Goal: Task Accomplishment & Management: Manage account settings

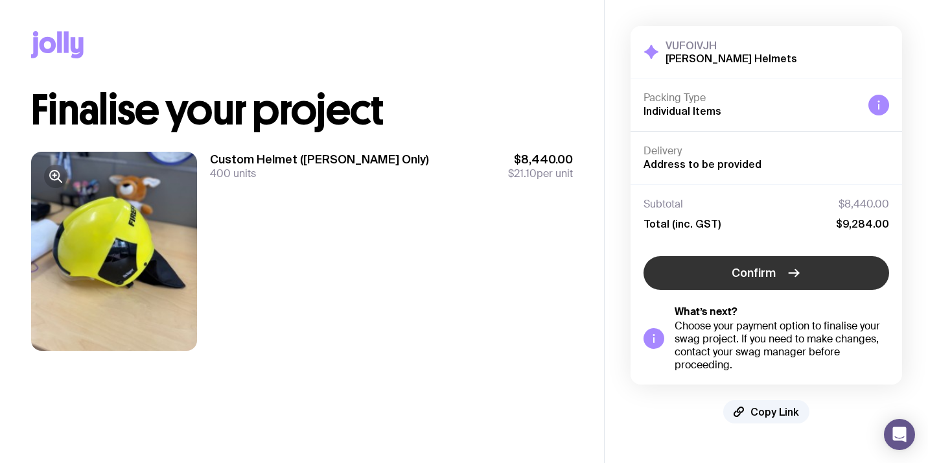
click at [694, 284] on button "Confirm" at bounding box center [767, 273] width 246 height 34
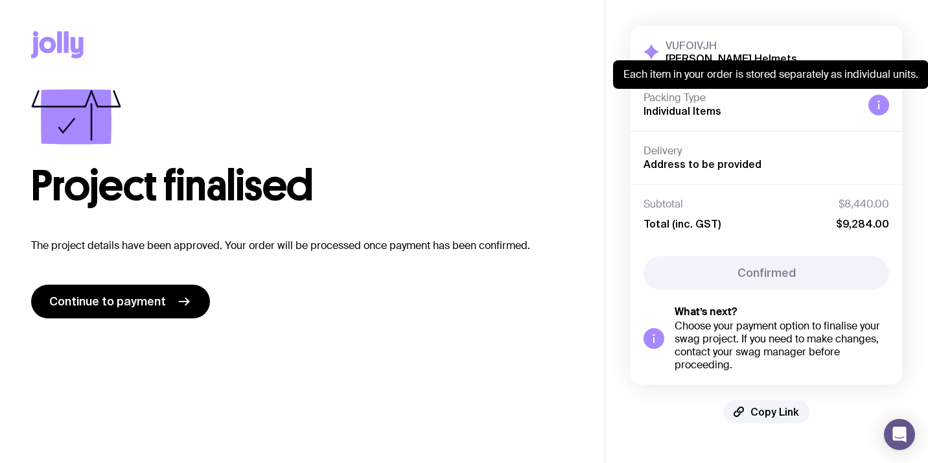
click at [876, 100] on icon at bounding box center [879, 105] width 10 height 10
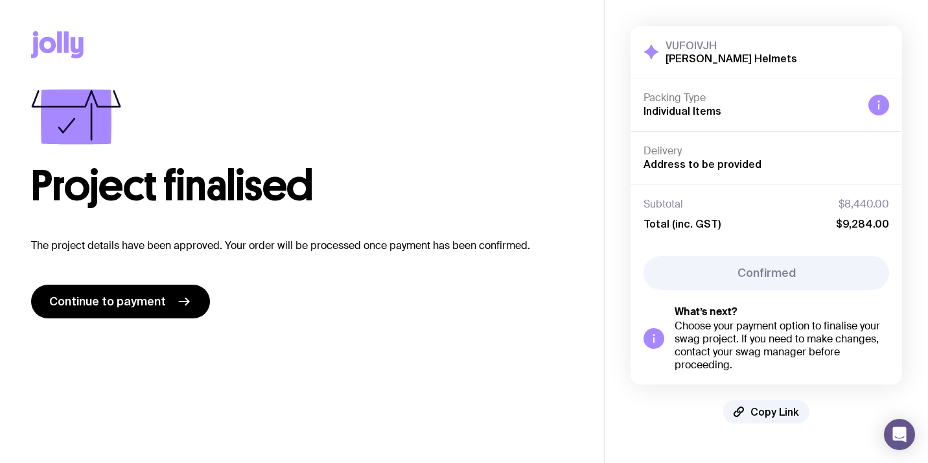
click at [42, 33] on icon at bounding box center [57, 44] width 53 height 27
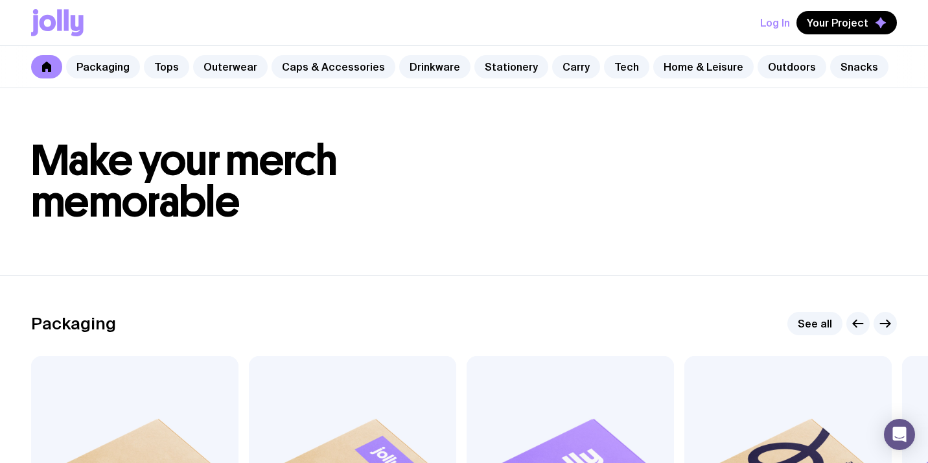
click at [772, 20] on button "Log In" at bounding box center [775, 22] width 30 height 23
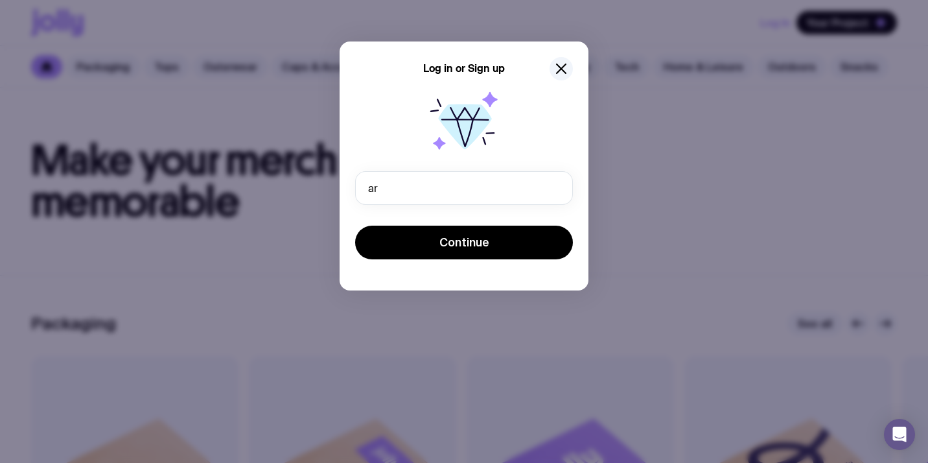
type input "[EMAIL_ADDRESS][PERSON_NAME][PERSON_NAME][DOMAIN_NAME]"
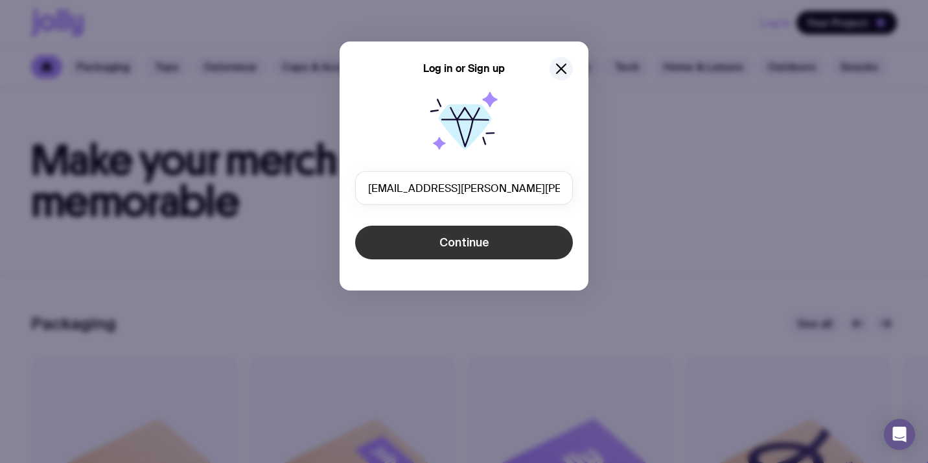
click at [447, 248] on span "Continue" at bounding box center [464, 243] width 50 height 16
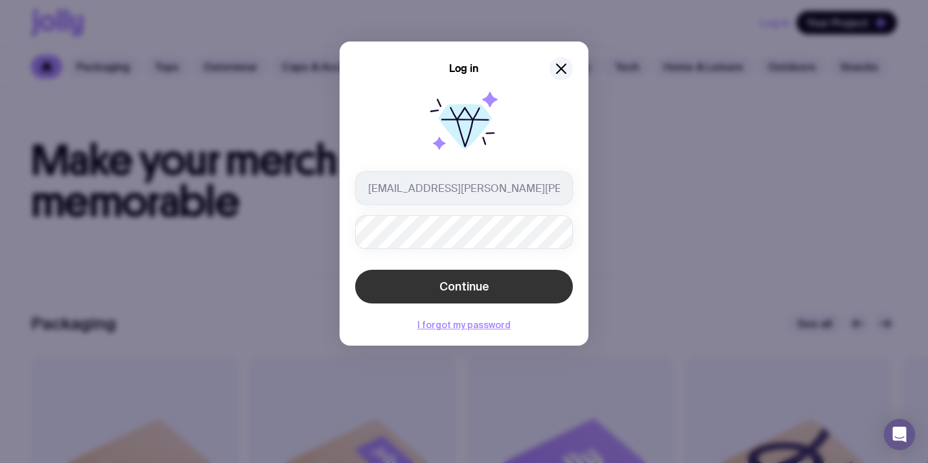
click at [430, 280] on button "Continue" at bounding box center [464, 287] width 218 height 34
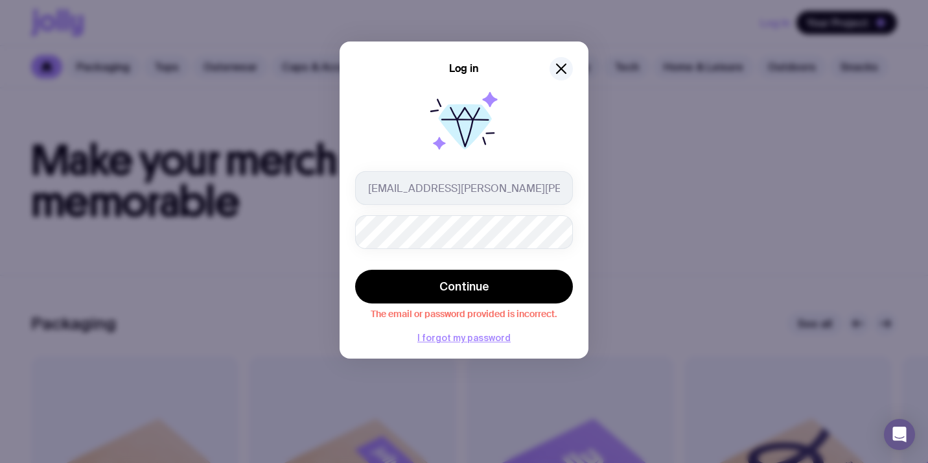
click at [533, 208] on div "[EMAIL_ADDRESS][PERSON_NAME][PERSON_NAME][DOMAIN_NAME]" at bounding box center [464, 210] width 218 height 78
click at [557, 71] on icon "button" at bounding box center [562, 69] width 16 height 16
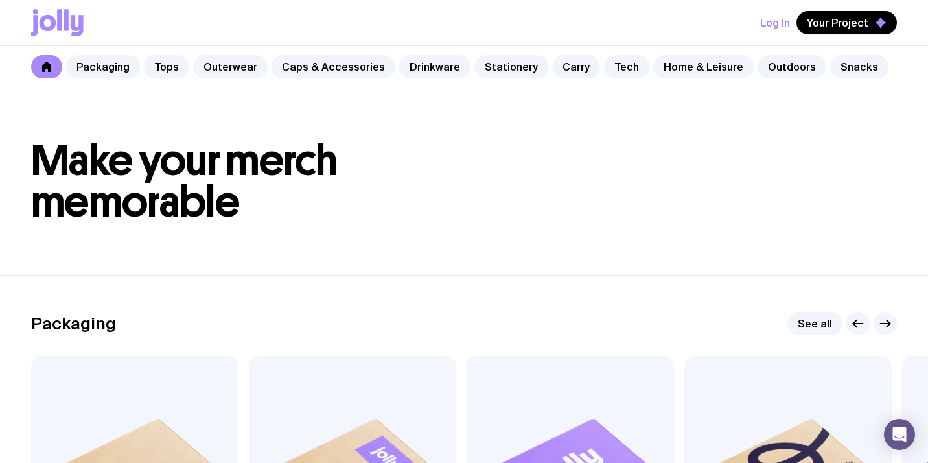
click at [781, 23] on button "Log In" at bounding box center [775, 22] width 30 height 23
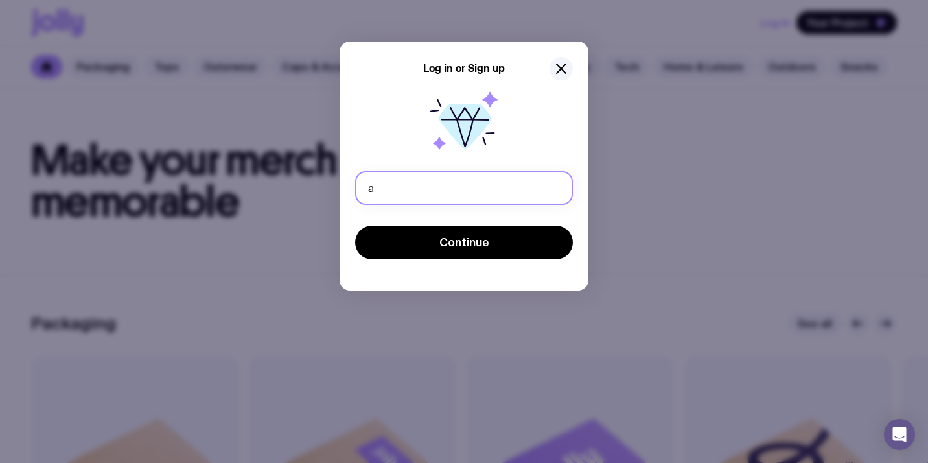
type input "[EMAIL_ADDRESS][PERSON_NAME][PERSON_NAME][DOMAIN_NAME]"
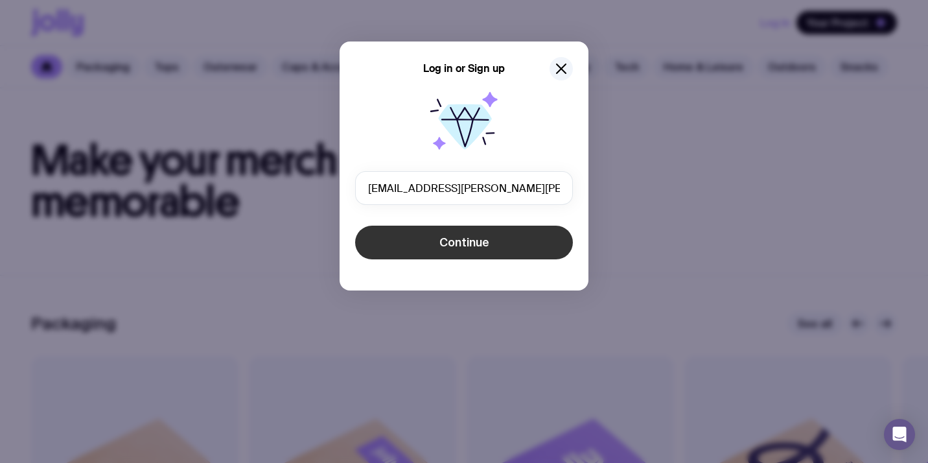
click at [427, 252] on button "Continue" at bounding box center [464, 243] width 218 height 34
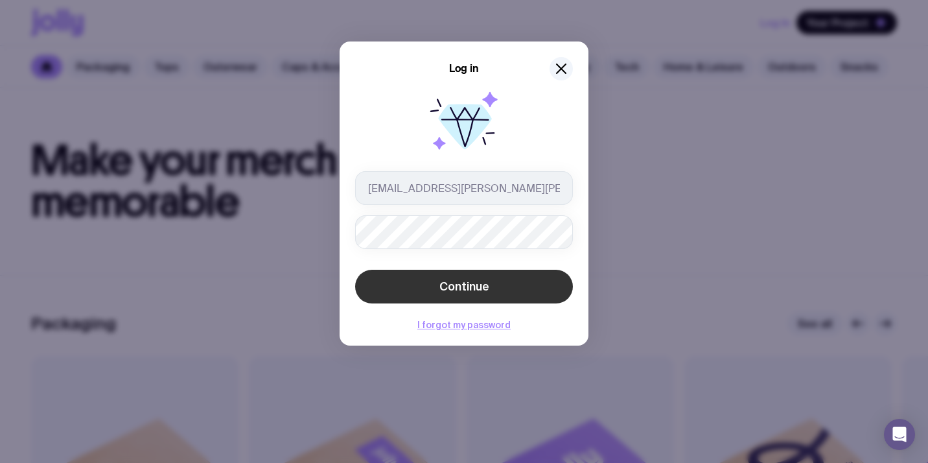
click at [495, 292] on button "Continue" at bounding box center [464, 287] width 218 height 34
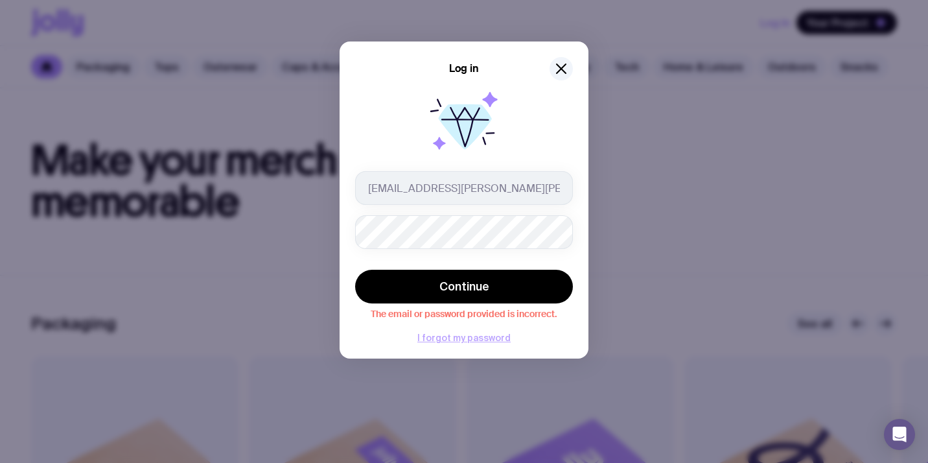
click at [425, 341] on button "I forgot my password" at bounding box center [463, 338] width 93 height 10
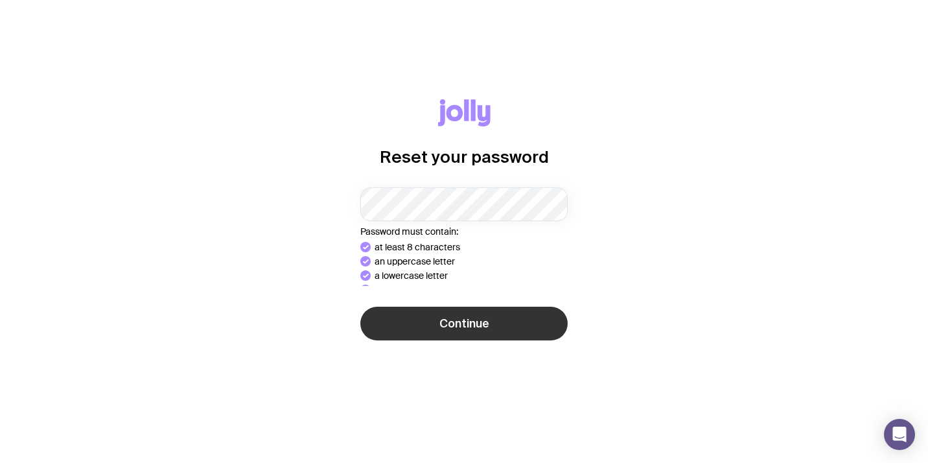
click at [469, 335] on div "Reset your password Password must contain: at least 8 characters an uppercase l…" at bounding box center [464, 231] width 866 height 265
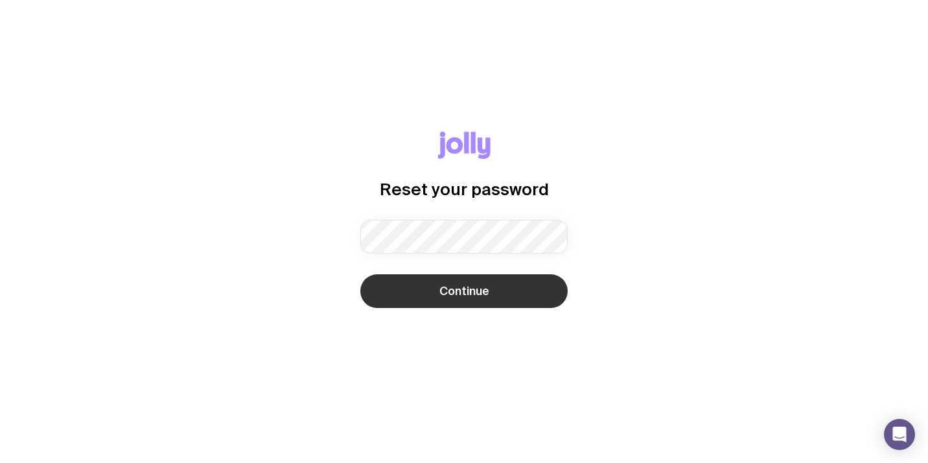
click at [473, 294] on span "Continue" at bounding box center [464, 291] width 50 height 16
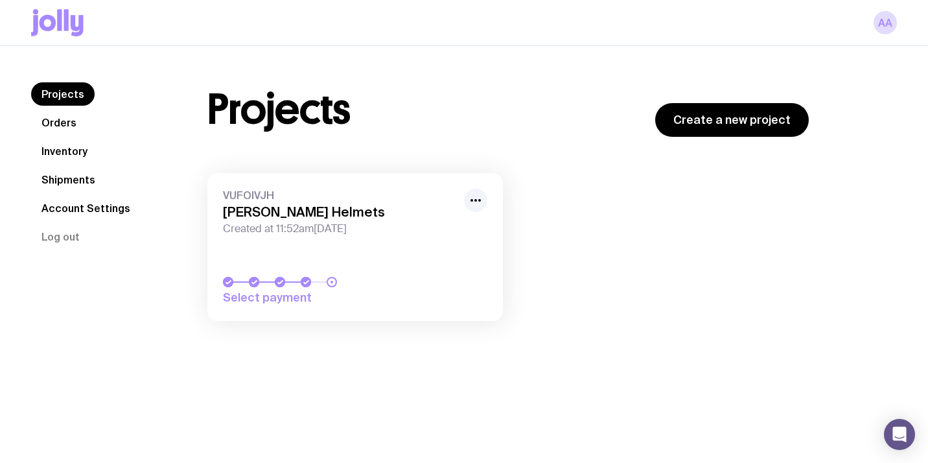
click at [73, 124] on link "Orders" at bounding box center [59, 122] width 56 height 23
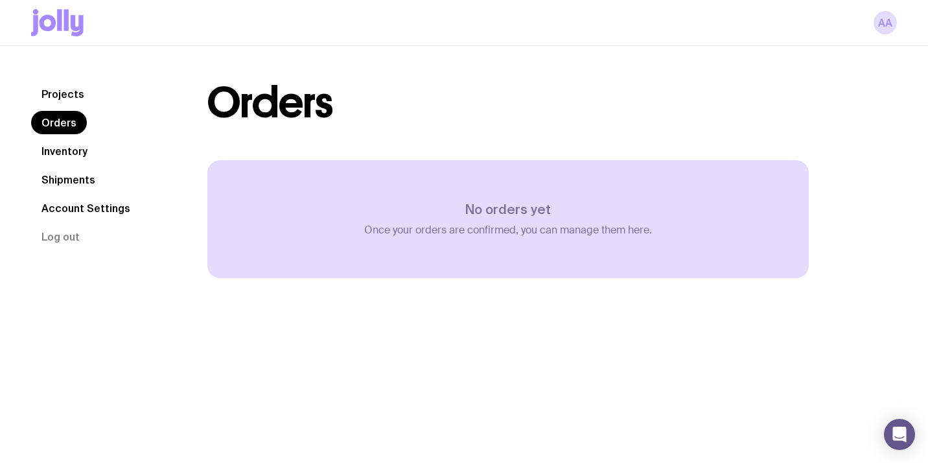
click at [51, 139] on nav "Projects Orders Inventory Shipments Account Settings Log out" at bounding box center [103, 165] width 145 height 166
click at [52, 153] on link "Inventory" at bounding box center [64, 150] width 67 height 23
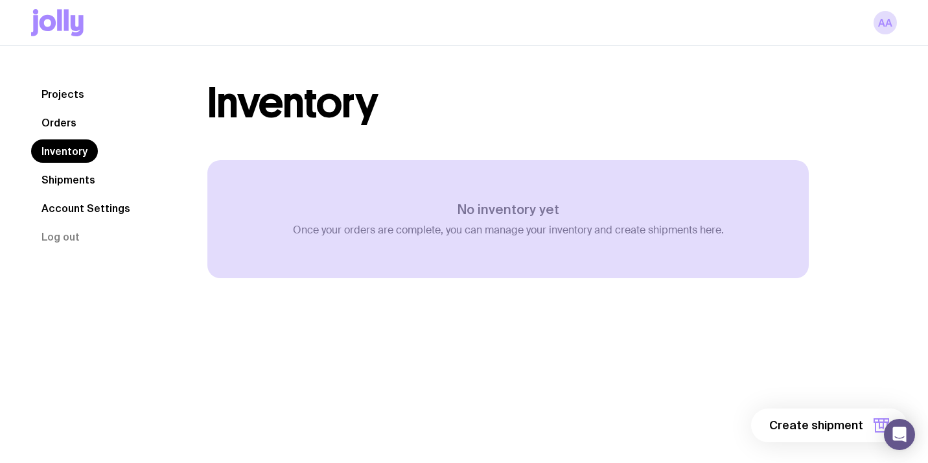
click at [55, 183] on link "Shipments" at bounding box center [68, 179] width 75 height 23
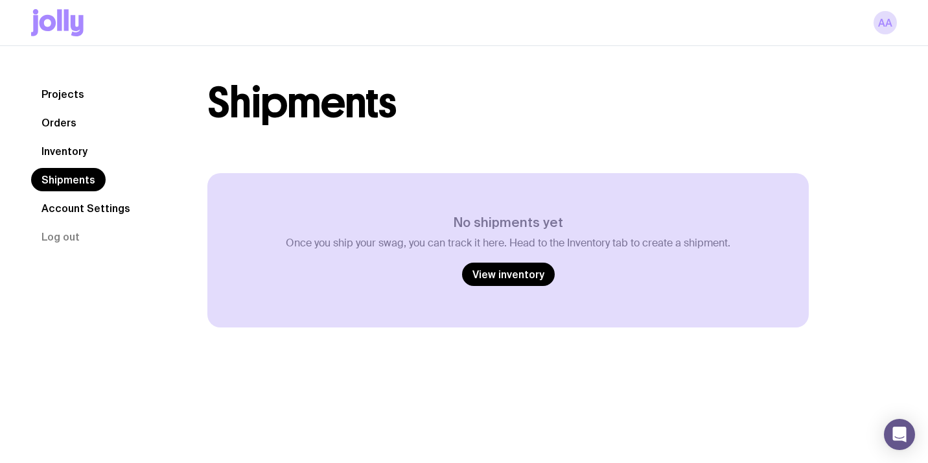
click at [54, 222] on nav "Projects Orders Inventory Shipments Account Settings Log out" at bounding box center [103, 165] width 145 height 166
click at [54, 208] on link "Account Settings" at bounding box center [86, 207] width 110 height 23
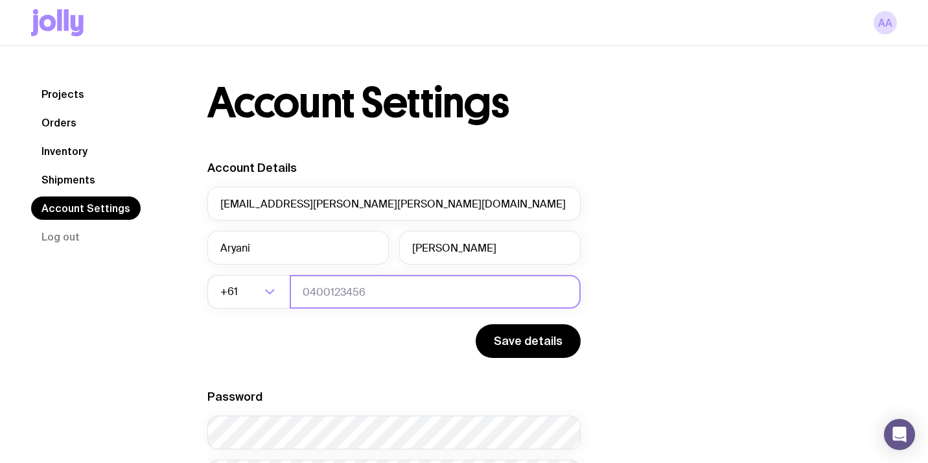
click at [336, 301] on input "tel" at bounding box center [435, 292] width 291 height 34
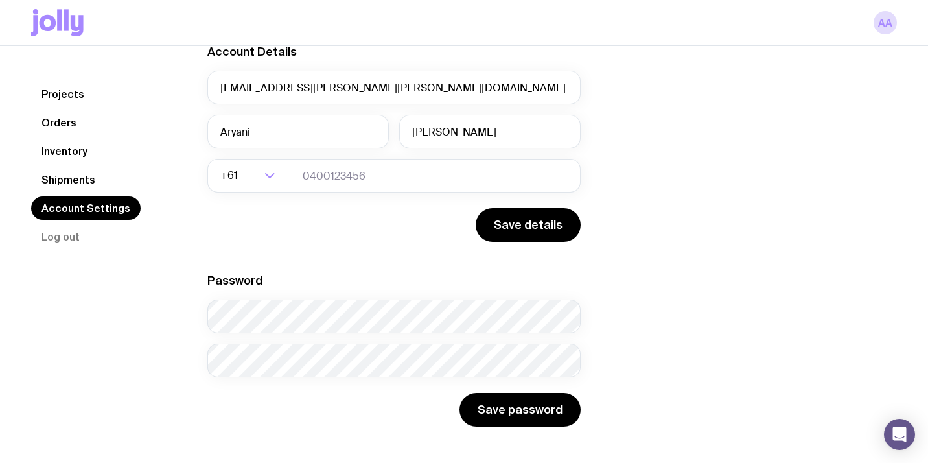
click at [69, 89] on link "Projects" at bounding box center [63, 93] width 64 height 23
